Goal: Navigation & Orientation: Understand site structure

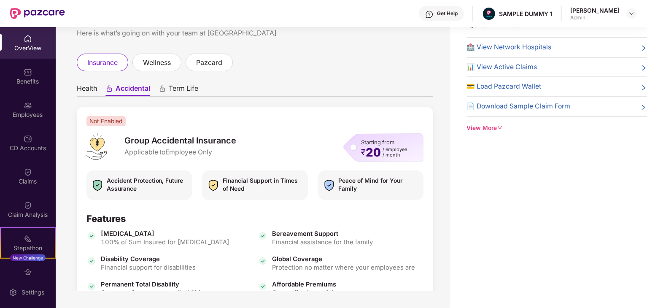
click at [29, 46] on div "OverView" at bounding box center [28, 48] width 56 height 8
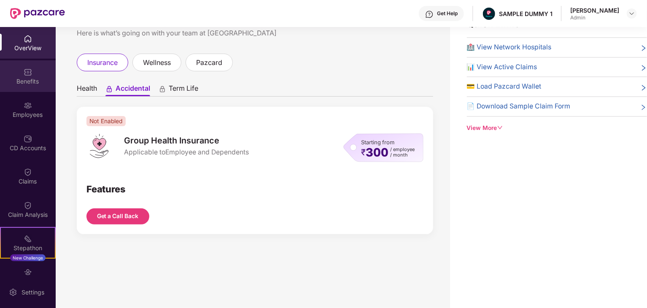
click at [28, 73] on img at bounding box center [28, 72] width 8 height 8
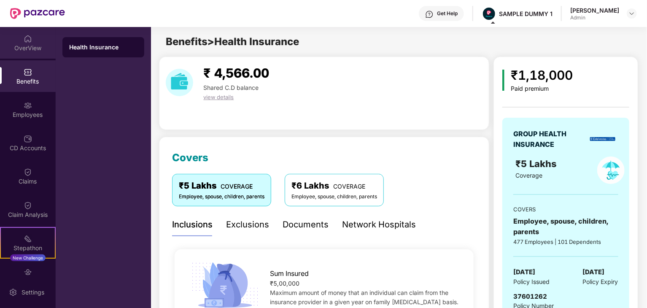
click at [16, 45] on div "OverView" at bounding box center [28, 48] width 56 height 8
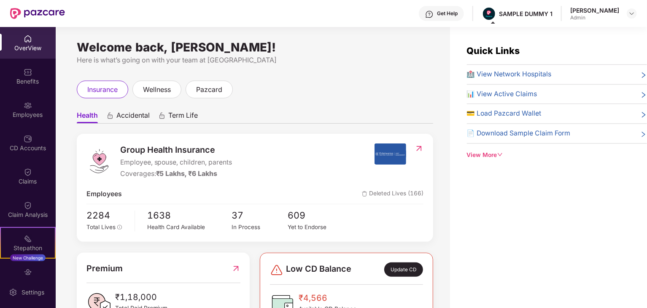
click at [176, 200] on div "Group Health Insurance Employee, spouse, children, parents Coverages: ₹5 Lakhs,…" at bounding box center [255, 188] width 357 height 108
click at [527, 196] on div "Quick Links 🏥 View Network Hospitals 📊 View Active Claims 💳 Load Pazcard Wallet…" at bounding box center [548, 181] width 197 height 308
click at [631, 16] on img at bounding box center [632, 13] width 7 height 7
click at [379, 57] on div "Here is what’s going on with your team at [GEOGRAPHIC_DATA]" at bounding box center [255, 60] width 357 height 11
click at [155, 94] on span "wellness" at bounding box center [157, 89] width 28 height 11
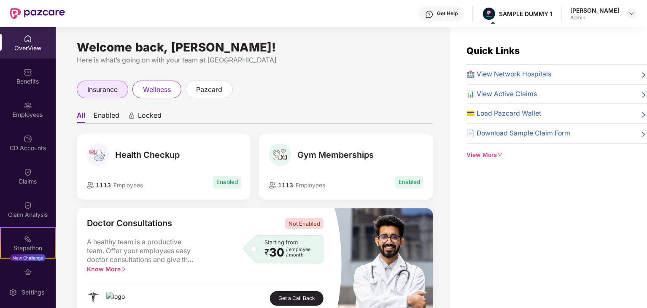
click at [111, 89] on span "insurance" at bounding box center [102, 89] width 30 height 11
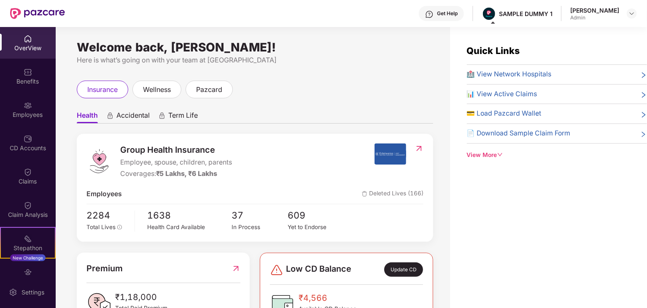
click at [132, 114] on span "Accidental" at bounding box center [132, 117] width 33 height 12
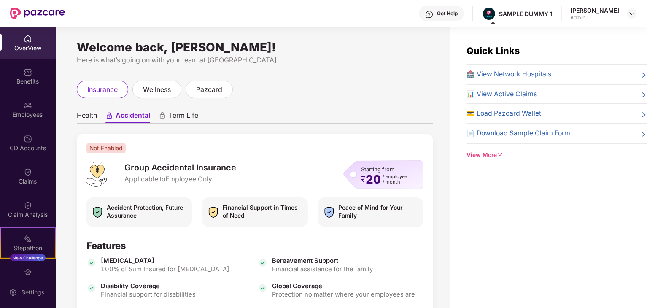
click at [183, 118] on span "Term Life" at bounding box center [184, 117] width 30 height 12
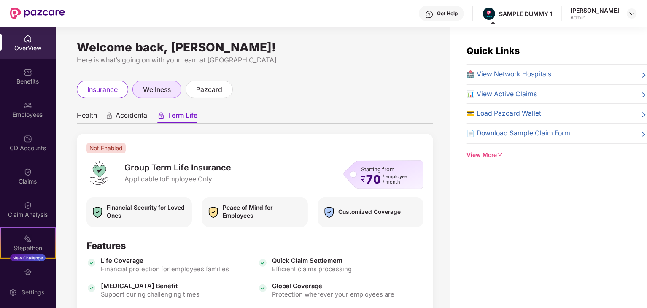
click at [162, 88] on span "wellness" at bounding box center [157, 89] width 28 height 11
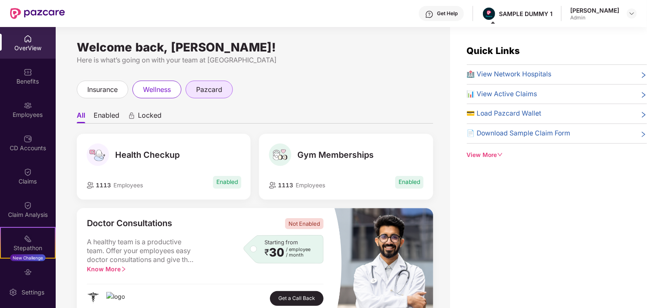
click at [219, 89] on span "pazcard" at bounding box center [209, 89] width 26 height 11
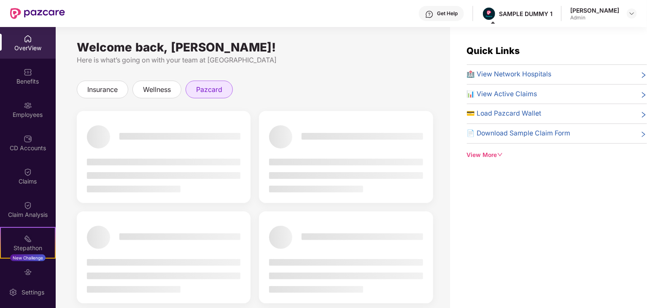
click at [208, 89] on span "pazcard" at bounding box center [209, 89] width 26 height 11
click at [203, 91] on span "pazcard" at bounding box center [209, 89] width 26 height 11
click at [32, 73] on div "Benefits" at bounding box center [28, 76] width 56 height 32
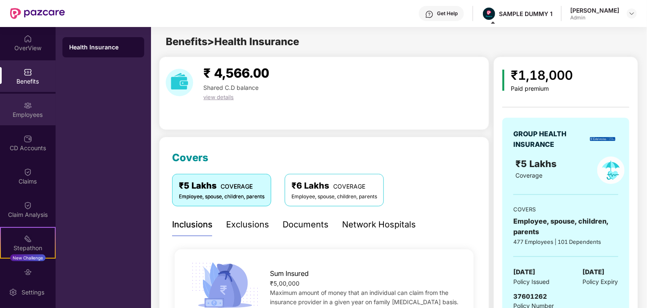
click at [24, 111] on div "Employees" at bounding box center [28, 115] width 56 height 8
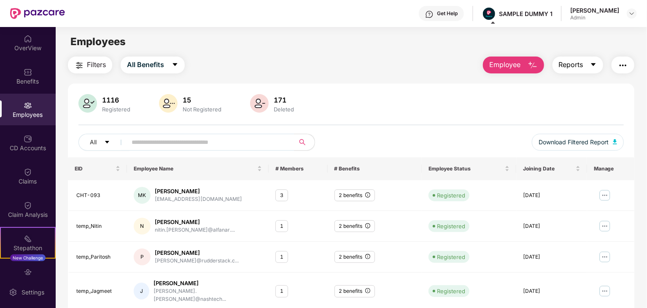
click at [581, 68] on span "Reports" at bounding box center [571, 64] width 24 height 11
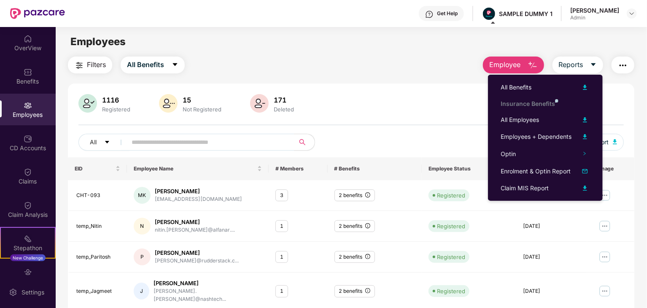
click at [331, 84] on div "1116 Registered 15 Not Registered 171 Deleted All Download Filtered Report EID …" at bounding box center [351, 308] width 567 height 449
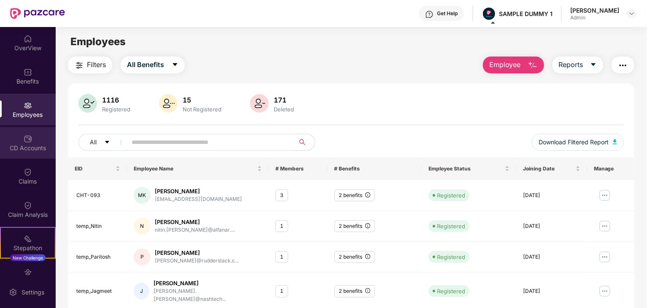
click at [34, 137] on div "CD Accounts" at bounding box center [28, 143] width 56 height 32
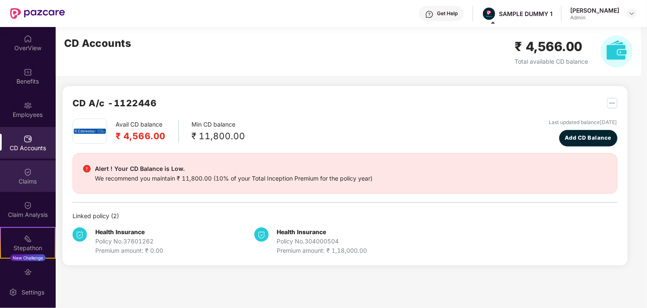
click at [26, 174] on img at bounding box center [28, 172] width 8 height 8
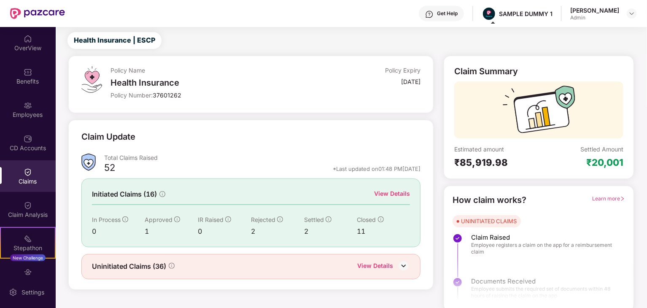
scroll to position [22, 0]
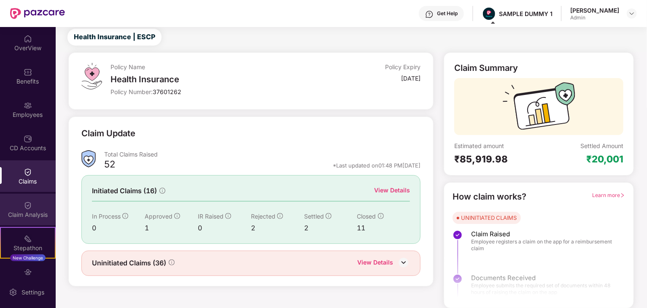
click at [24, 211] on div "Claim Analysis" at bounding box center [28, 215] width 56 height 8
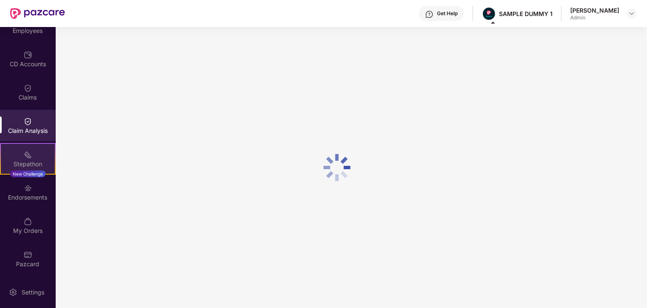
scroll to position [84, 0]
click at [31, 156] on div "Stepathon New Challenge" at bounding box center [28, 159] width 56 height 32
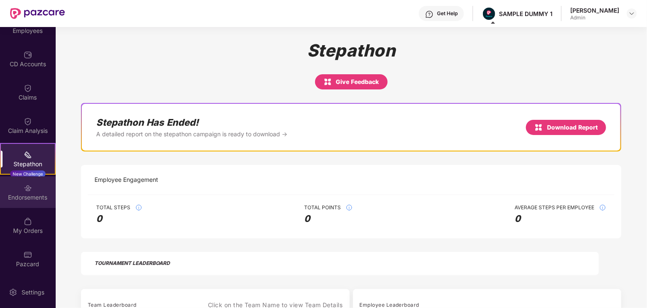
click at [27, 194] on div "Endorsements" at bounding box center [28, 197] width 56 height 8
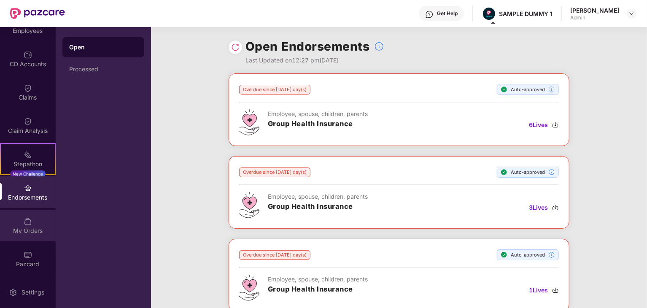
click at [24, 222] on img at bounding box center [28, 221] width 8 height 8
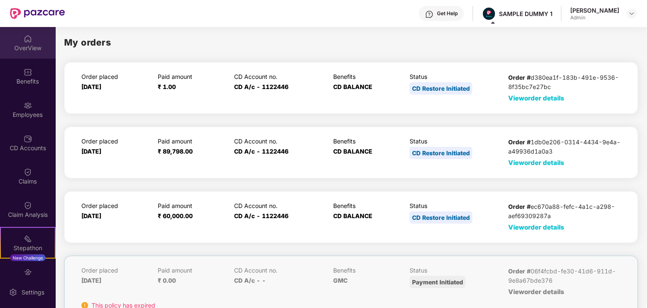
click at [21, 43] on div "OverView" at bounding box center [28, 43] width 56 height 32
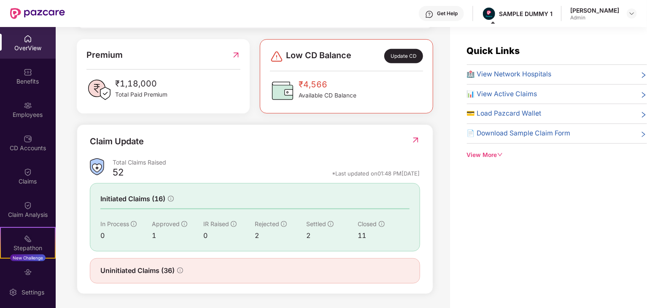
scroll to position [27, 0]
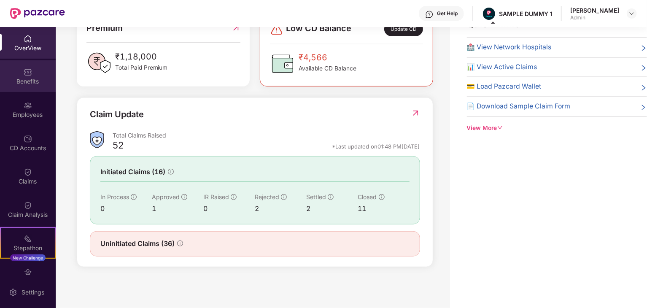
click at [7, 80] on div "Benefits" at bounding box center [28, 81] width 56 height 8
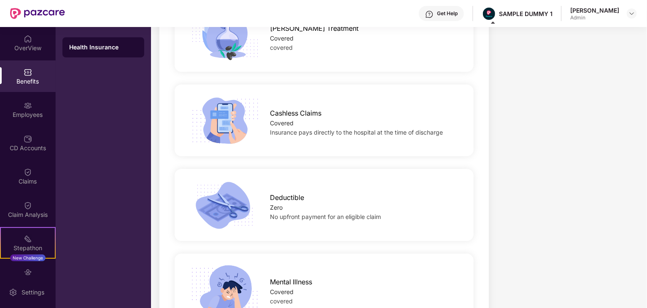
scroll to position [1498, 0]
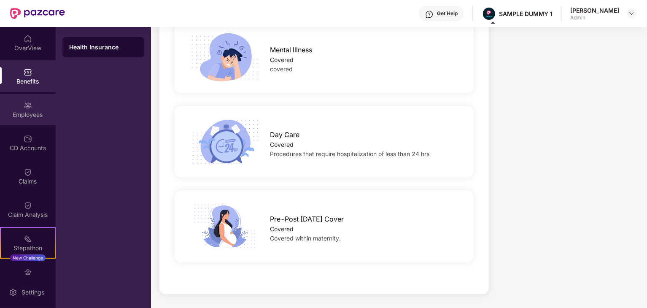
click at [27, 105] on img at bounding box center [28, 105] width 8 height 8
